Goal: Navigation & Orientation: Find specific page/section

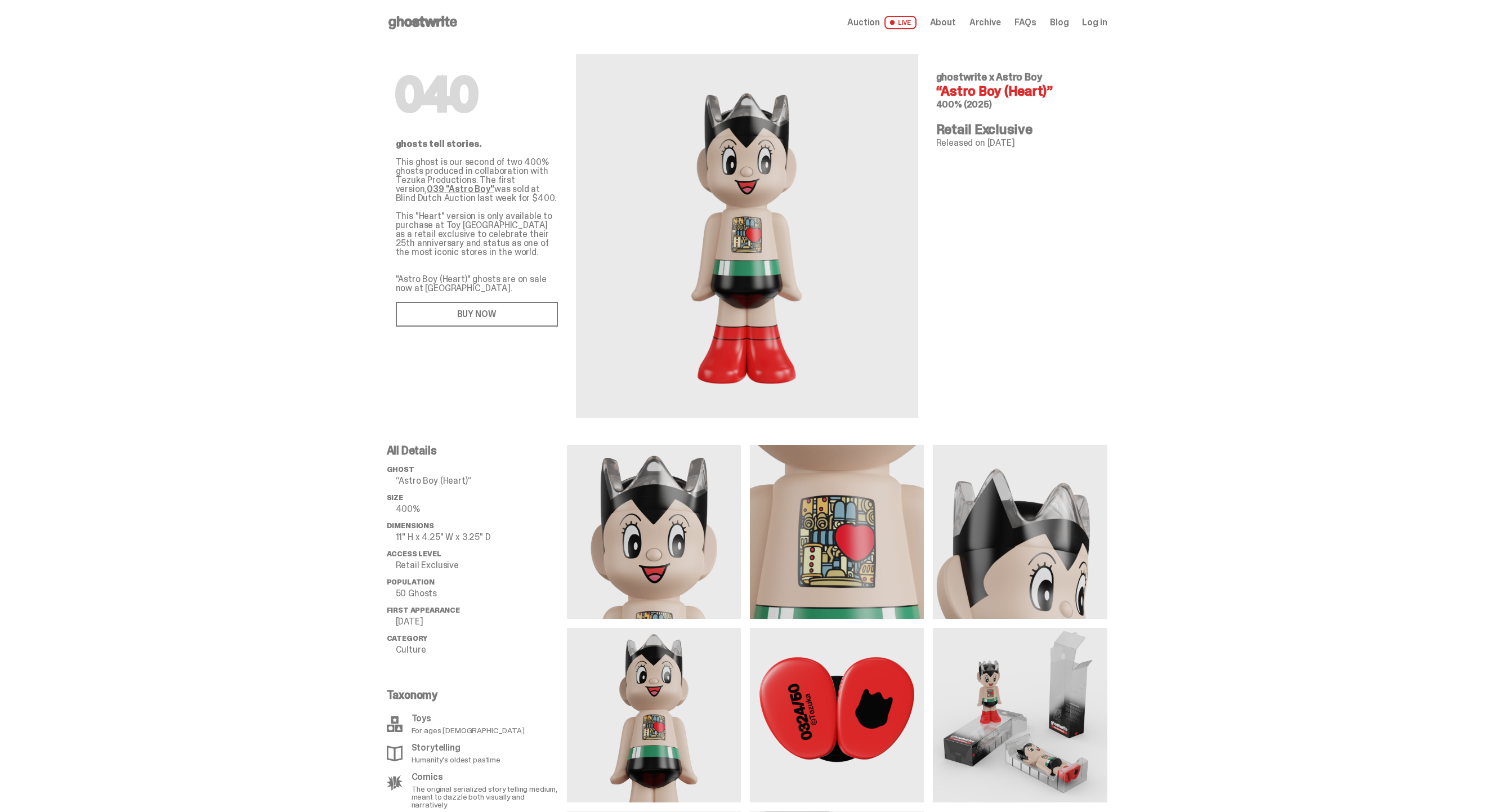
click at [880, 22] on span "Auction" at bounding box center [863, 22] width 33 height 9
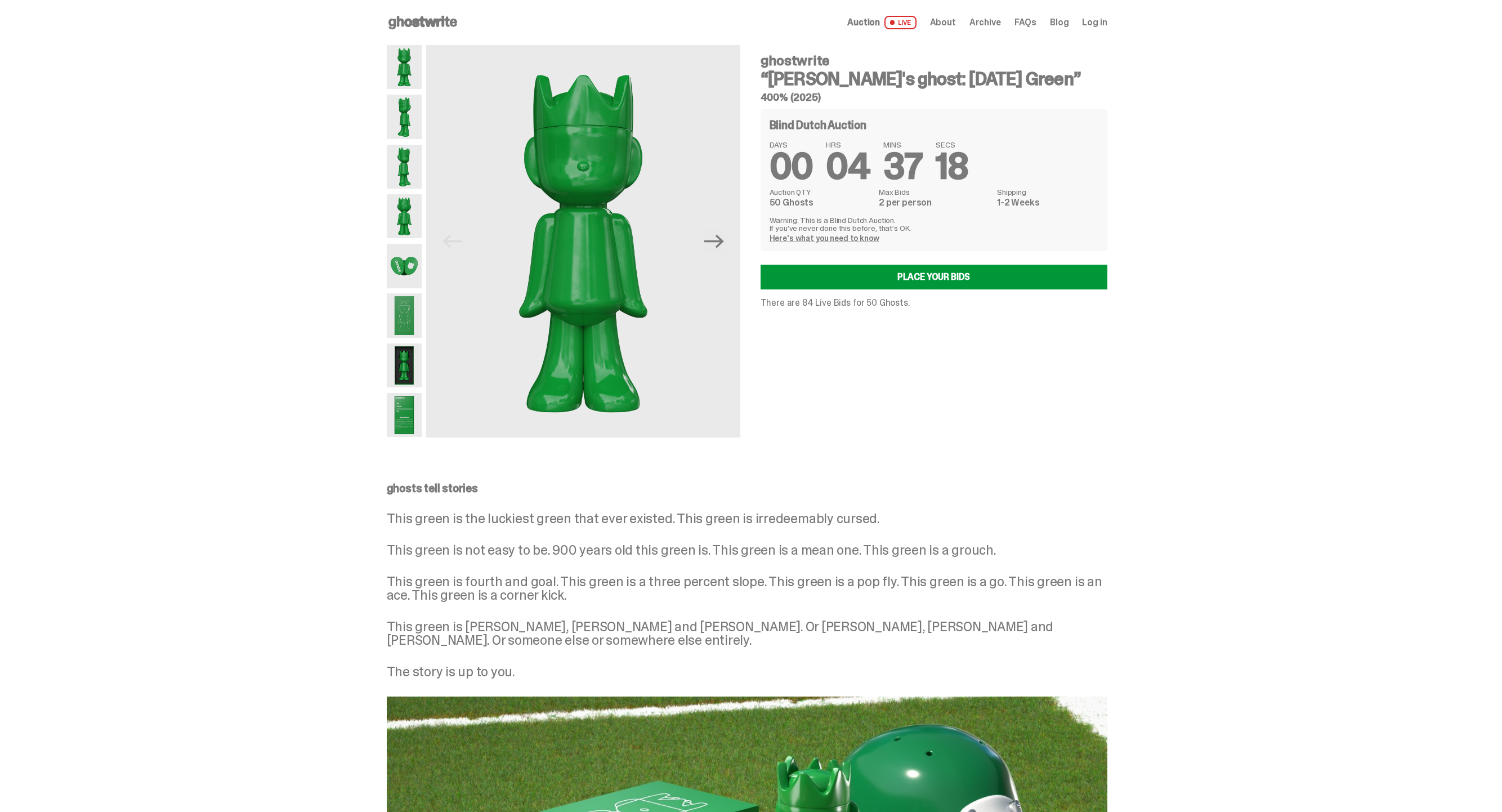
click at [951, 26] on span "About" at bounding box center [942, 22] width 26 height 9
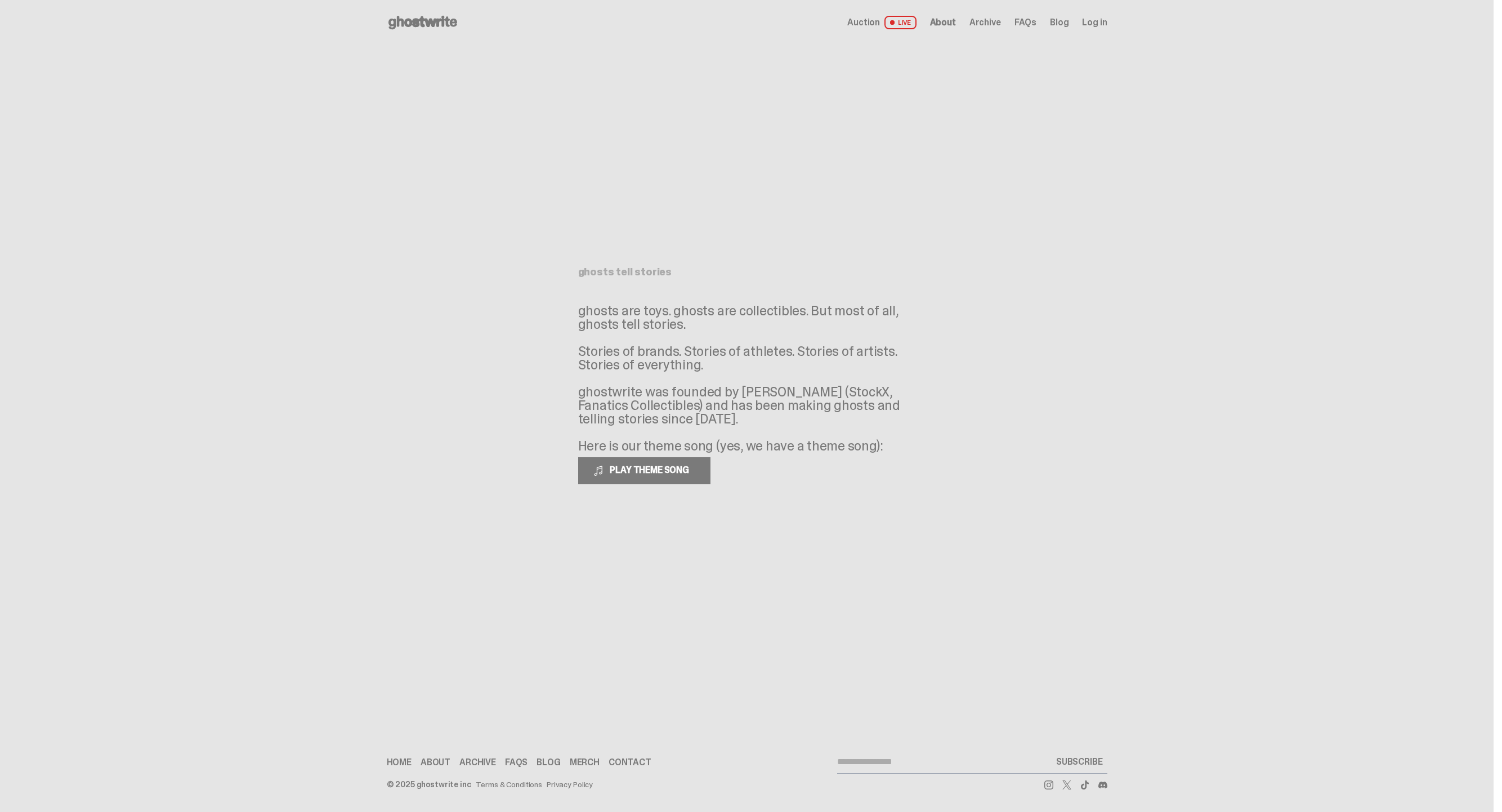
click at [996, 27] on span "Archive" at bounding box center [985, 22] width 32 height 9
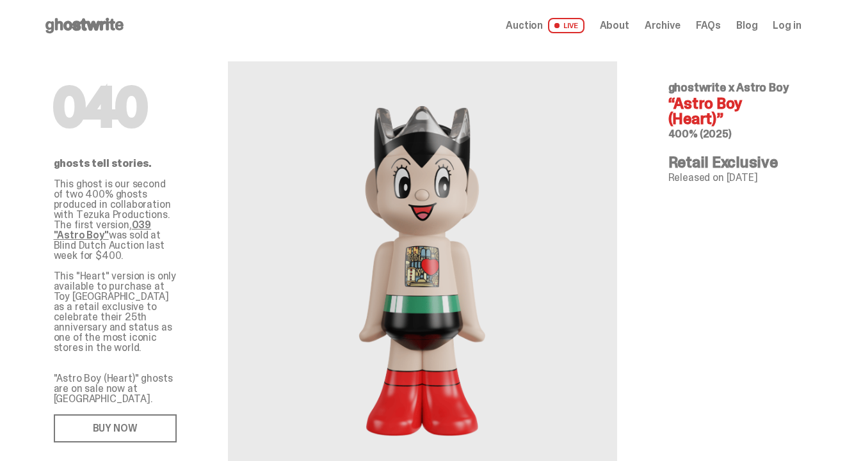
click at [712, 208] on div "040 ghostwrite x Astro Boy “Astro Boy (Heart)” 400% (2025) Retail Exclusive Rel…" at bounding box center [729, 263] width 184 height 424
